Goal: Task Accomplishment & Management: Manage account settings

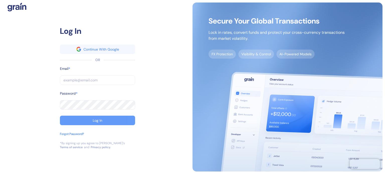
type input "[EMAIL_ADDRESS][DOMAIN_NAME]"
click at [91, 118] on button "Log In" at bounding box center [97, 121] width 75 height 10
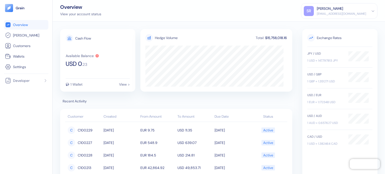
click at [362, 10] on div "[PERSON_NAME]" at bounding box center [341, 8] width 49 height 5
click at [269, 16] on div "Overview View your account status SR Shauli Ram shaulir@hotelmize.com Sign Out" at bounding box center [219, 11] width 333 height 22
click at [285, 13] on div "Overview View your account status SR Shauli Ram shaulir@hotelmize.com Sign Out" at bounding box center [219, 11] width 333 height 22
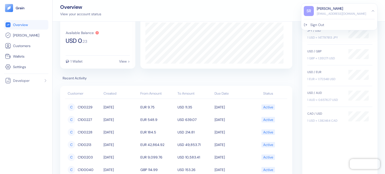
scroll to position [14, 0]
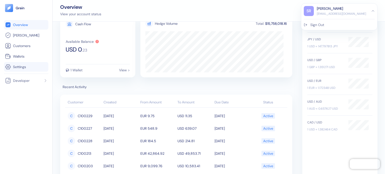
click at [21, 69] on link "Settings" at bounding box center [26, 67] width 42 height 6
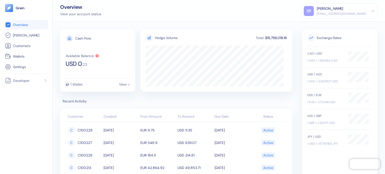
click at [372, 13] on div "SR Shauli Ram shaulir@hotelmize.com" at bounding box center [339, 11] width 71 height 10
click at [324, 25] on div "Sign Out" at bounding box center [317, 24] width 14 height 5
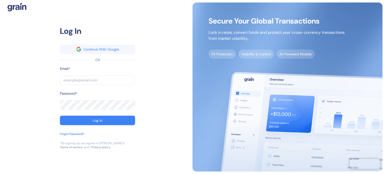
type input "[EMAIL_ADDRESS][DOMAIN_NAME]"
click at [113, 76] on input "[EMAIL_ADDRESS][DOMAIN_NAME]" at bounding box center [97, 80] width 75 height 10
drag, startPoint x: 94, startPoint y: 80, endPoint x: 78, endPoint y: 81, distance: 15.3
click at [78, 81] on input "[EMAIL_ADDRESS][DOMAIN_NAME]" at bounding box center [97, 80] width 75 height 10
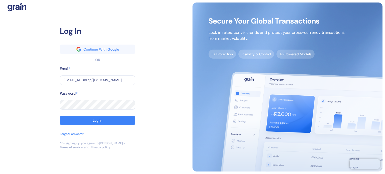
type input "shaulir@m.com"
type input "shaulir@mi.com"
type input "shaulir@miz.com"
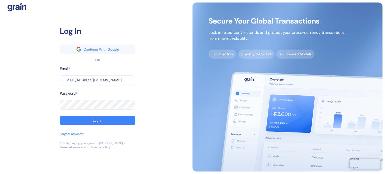
type input "shaulir@miz.com"
type input "shaulir@mize.com"
drag, startPoint x: 100, startPoint y: 78, endPoint x: 87, endPoint y: 82, distance: 13.6
click at [87, 82] on input "shaulir@mize.com" at bounding box center [97, 80] width 75 height 10
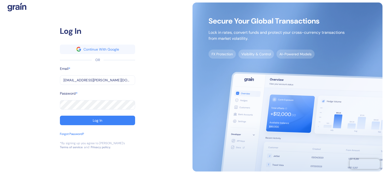
type input "shaulir@mize.t"
type input "shaulir@mize.te"
type input "shaulir@mize.tec"
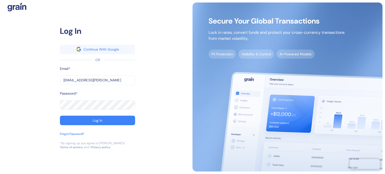
type input "shaulir@mize.tec"
type input "shaulir@mize.tech"
type input "shaulir@mize.tec"
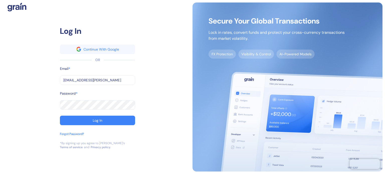
type input "shaulir@mize.tech"
click at [79, 122] on button "Log In" at bounding box center [97, 121] width 75 height 10
click at [37, 118] on div "Log In Continue With Google OR Email * shaulir@mize.tech ​ Password * ​ Log In …" at bounding box center [98, 87] width 190 height 169
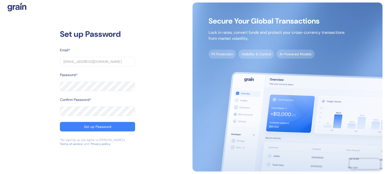
click at [53, 86] on div "Set up Password Email * shaulir@hotelmize.com ​ Password * ​ Confirm Password *…" at bounding box center [98, 87] width 190 height 169
click at [34, 109] on div "Set up Password Email * shaulir@hotelmize.com ​ Password * ​ Confirm Password *…" at bounding box center [98, 87] width 190 height 169
click at [67, 130] on button "Set up Password" at bounding box center [97, 127] width 75 height 10
click at [123, 151] on div "Set up Password Email * shaulir@hotelmize.com ​ Password * ​ Confirm Password *…" at bounding box center [98, 87] width 190 height 169
click at [24, 125] on div "Set up Password Email * shaulir@hotelmize.com ​ Password * ​ Confirm Password *…" at bounding box center [98, 87] width 190 height 169
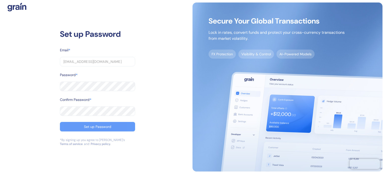
click at [89, 128] on div "Set up Password" at bounding box center [97, 127] width 27 height 4
click at [42, 150] on div "Set up Password Email * shaulir@hotelmize.com ​ Password * ​ Confirm Password *…" at bounding box center [98, 87] width 190 height 169
click at [83, 142] on link "Terms of service" at bounding box center [71, 144] width 23 height 4
click at [14, 6] on img at bounding box center [17, 7] width 19 height 9
click at [77, 124] on button "Set up Password" at bounding box center [97, 127] width 75 height 10
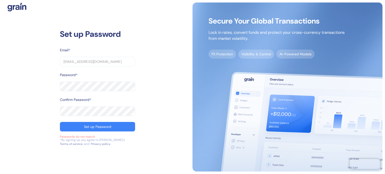
click at [77, 121] on div "Confirm Password * ​" at bounding box center [97, 109] width 75 height 25
click at [78, 125] on button "Set up Password" at bounding box center [97, 127] width 75 height 10
click at [155, 88] on div "Set up Password Email * shaulir@hotelmize.com ​ Password * ​ Confirm Password *…" at bounding box center [98, 87] width 190 height 169
click at [95, 128] on div "Set up Password" at bounding box center [97, 127] width 27 height 4
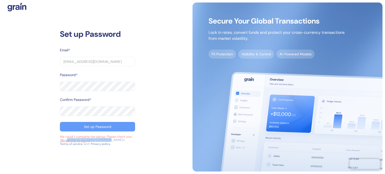
drag, startPoint x: 67, startPoint y: 142, endPoint x: 108, endPoint y: 142, distance: 41.1
click at [108, 142] on div "*By signing up you agree to Grain’s Terms of service and Privacy policy." at bounding box center [97, 142] width 75 height 8
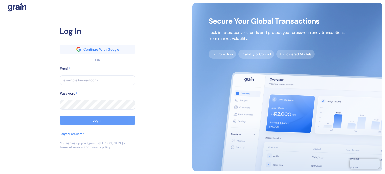
type input "[EMAIL_ADDRESS][DOMAIN_NAME]"
click at [101, 120] on div "Log In" at bounding box center [98, 121] width 10 height 4
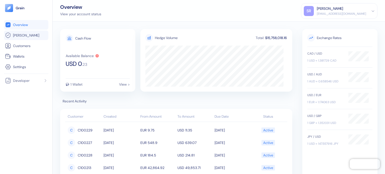
click at [24, 35] on span "[PERSON_NAME]" at bounding box center [26, 35] width 26 height 5
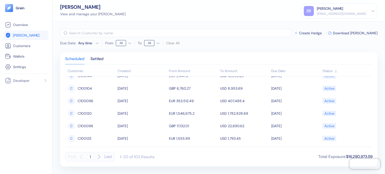
scroll to position [84, 0]
click at [349, 33] on span "Download [PERSON_NAME]" at bounding box center [355, 33] width 45 height 4
